Goal: Information Seeking & Learning: Learn about a topic

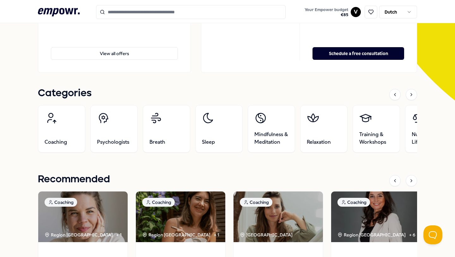
scroll to position [141, 0]
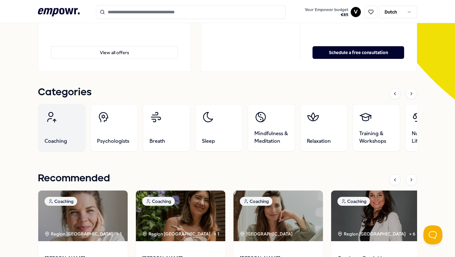
click at [53, 135] on link "Coaching" at bounding box center [61, 127] width 47 height 47
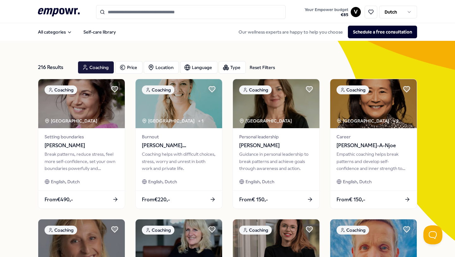
click at [117, 15] on input "Search for products, categories or subcategories" at bounding box center [191, 12] width 190 height 14
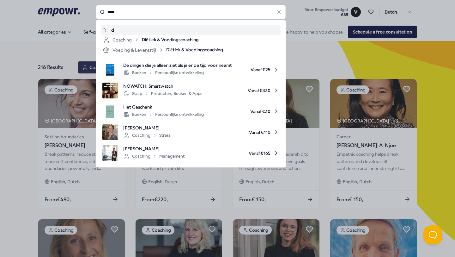
type input "****"
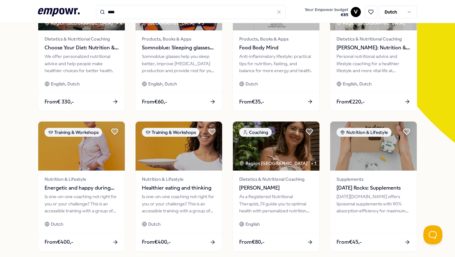
scroll to position [98, 0]
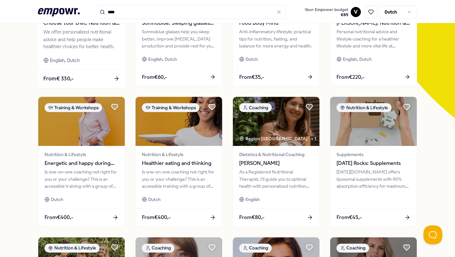
click at [72, 52] on div "Dietetics & Nutritional Coaching Choose Your Diet: Nutrition & Dietetics We off…" at bounding box center [81, 37] width 89 height 64
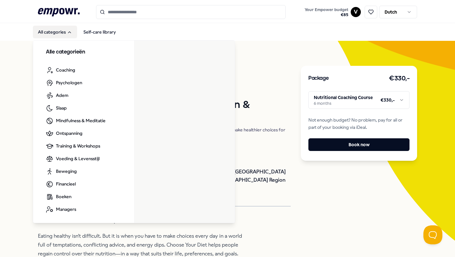
click at [44, 33] on font "All categories" at bounding box center [52, 31] width 28 height 5
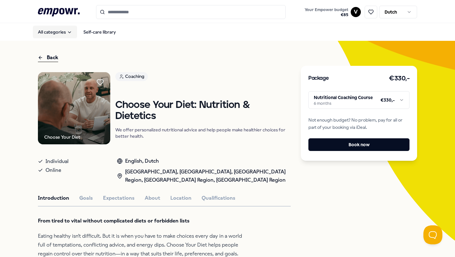
click at [46, 31] on font "All categories" at bounding box center [52, 31] width 28 height 5
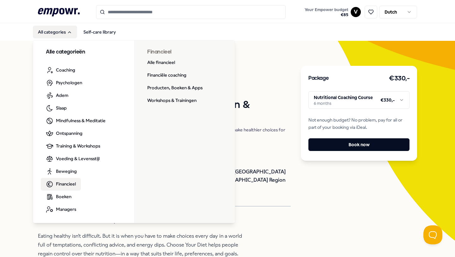
click at [64, 186] on span "Financieel" at bounding box center [66, 183] width 20 height 7
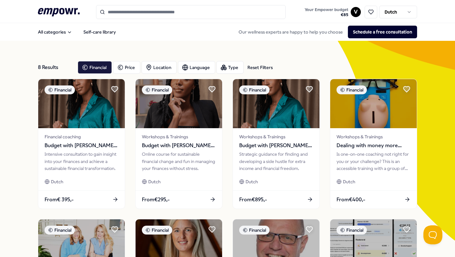
click at [401, 17] on html ".empowr-logo_svg__cls-1{fill:#03032f} Your Empower budget € 85 V Dutch All cate…" at bounding box center [227, 128] width 455 height 257
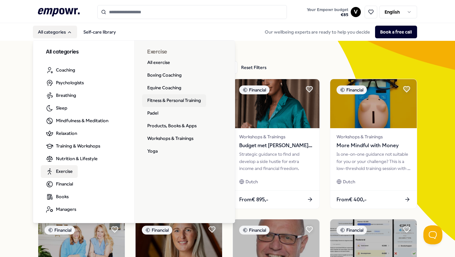
click at [158, 102] on link "Fitness & Personal Training" at bounding box center [174, 100] width 64 height 13
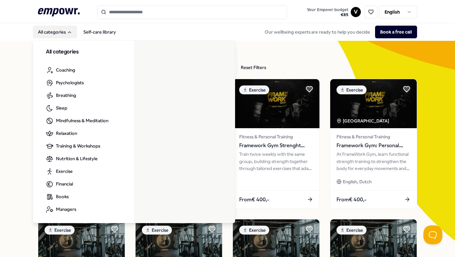
click at [67, 32] on icon "Main" at bounding box center [69, 32] width 5 height 5
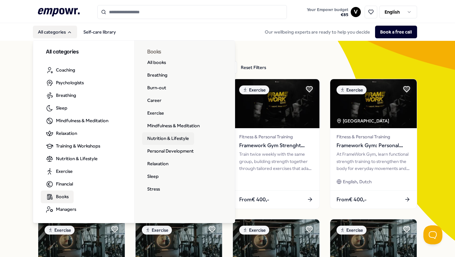
click at [160, 139] on link "Nutrition & Lifestyle" at bounding box center [168, 138] width 52 height 13
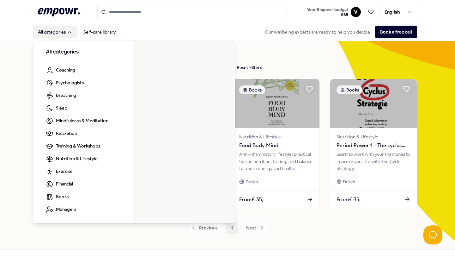
click at [69, 36] on button "All categories" at bounding box center [55, 32] width 44 height 13
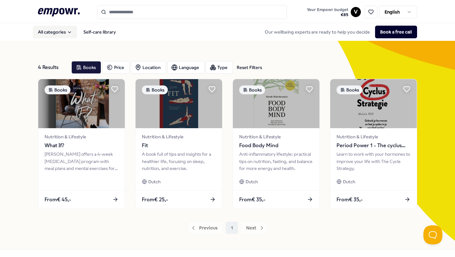
click at [69, 34] on icon "Main" at bounding box center [69, 32] width 5 height 5
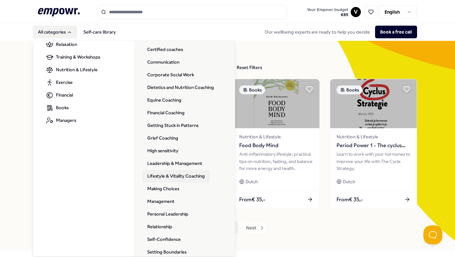
scroll to position [88, 0]
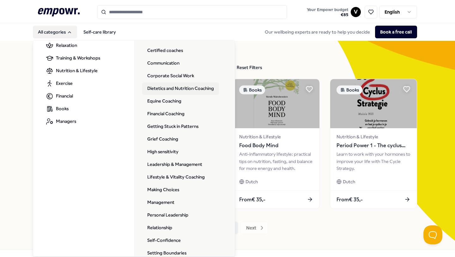
click at [165, 88] on link "Dietetics and Nutrition Coaching" at bounding box center [180, 88] width 77 height 13
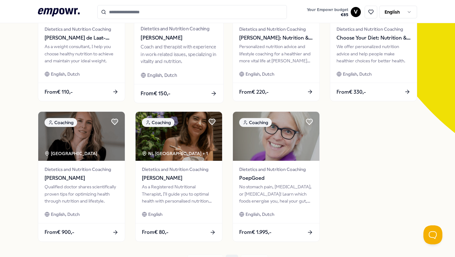
scroll to position [108, 0]
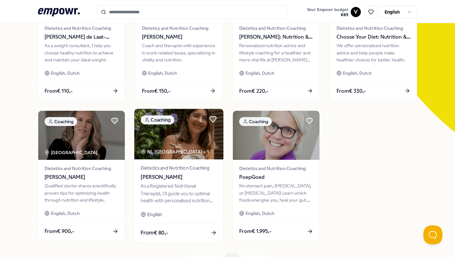
click at [194, 180] on span "[PERSON_NAME]" at bounding box center [179, 177] width 76 height 8
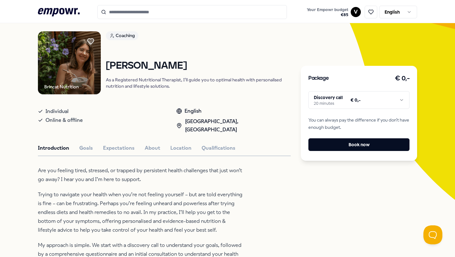
click at [327, 103] on html ".empowr-logo_svg__cls-1{fill:#03032f} Your Empowr budget € 85 V English All cat…" at bounding box center [227, 128] width 455 height 257
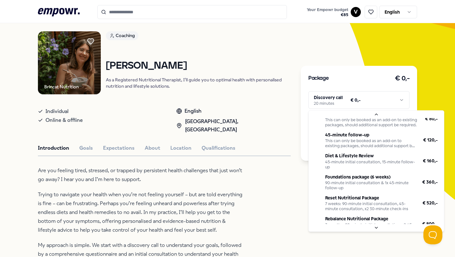
scroll to position [30, 0]
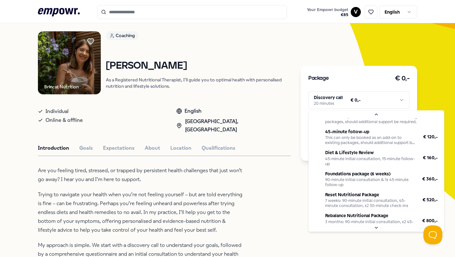
click at [254, 166] on html ".empowr-logo_svg__cls-1{fill:#03032f} Your Empowr budget € 85 V English All cat…" at bounding box center [227, 128] width 455 height 257
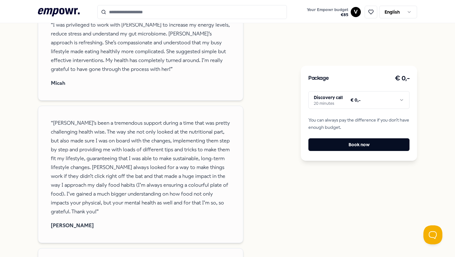
scroll to position [349, 0]
